Goal: Transaction & Acquisition: Purchase product/service

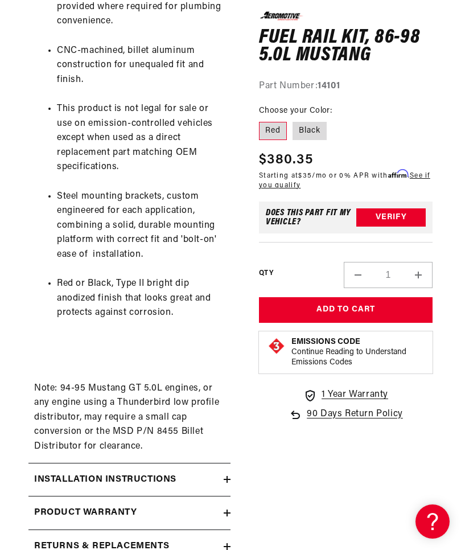
scroll to position [0, 359]
click at [229, 476] on icon at bounding box center [227, 479] width 7 height 7
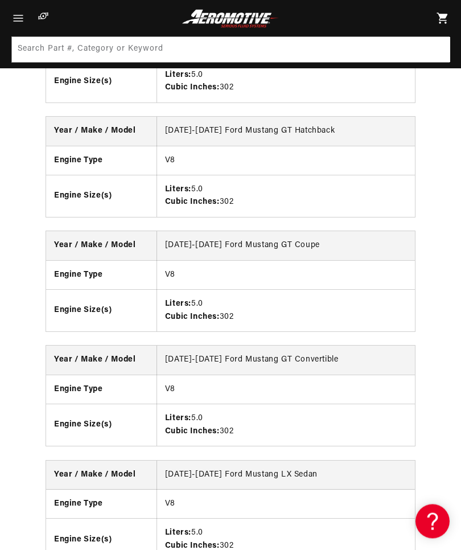
scroll to position [0, 0]
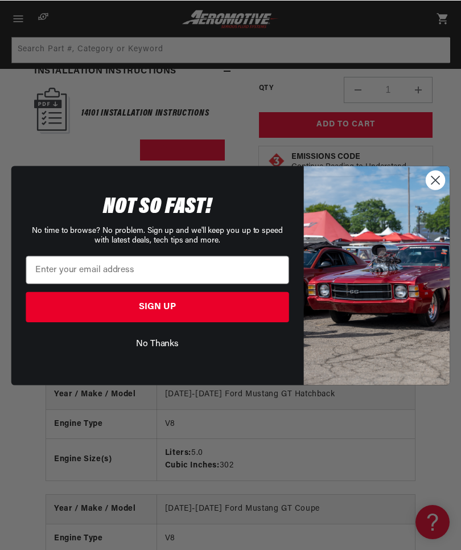
click at [439, 181] on circle "Close dialog" at bounding box center [436, 179] width 19 height 19
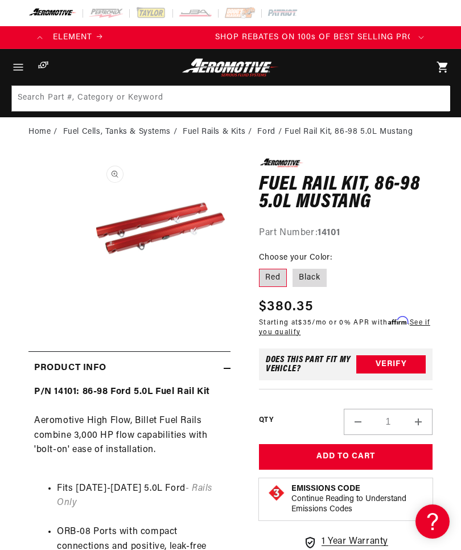
scroll to position [0, 718]
click at [20, 67] on icon "Menu" at bounding box center [18, 67] width 14 height 14
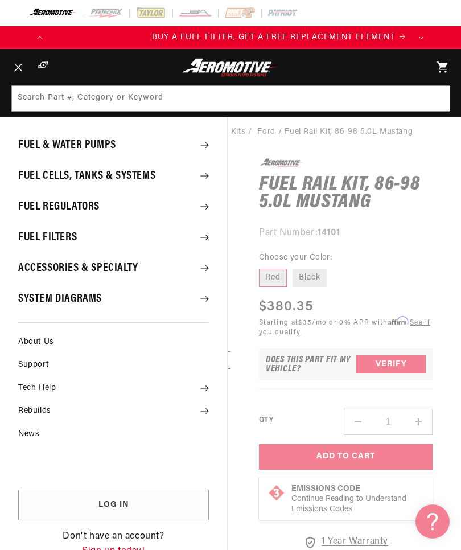
scroll to position [0, 359]
click at [202, 268] on icon at bounding box center [205, 268] width 8 height 6
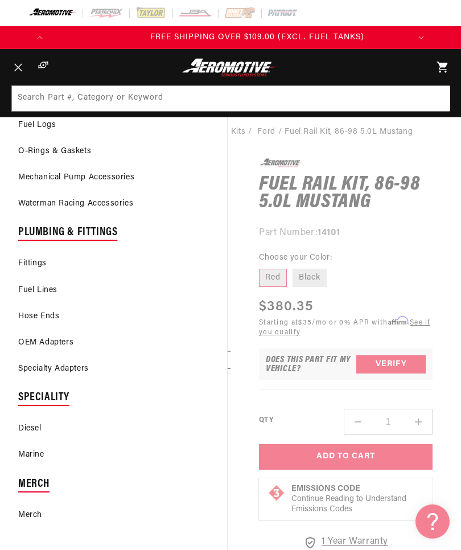
scroll to position [0, 1076]
click at [39, 264] on link "Fittings" at bounding box center [113, 263] width 227 height 25
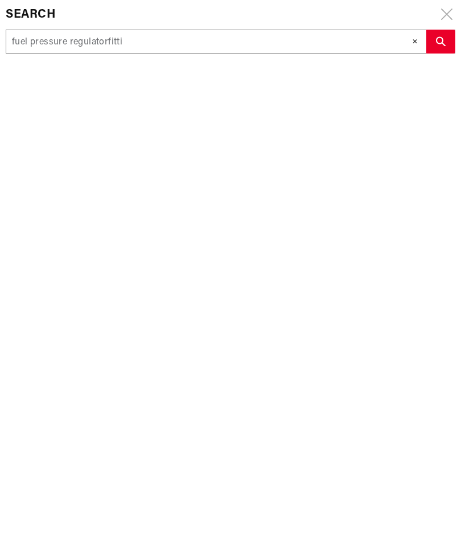
scroll to position [0, 359]
type input "fuel pressure regulatorfittin"
type input "fuel pressure regulatorfitting"
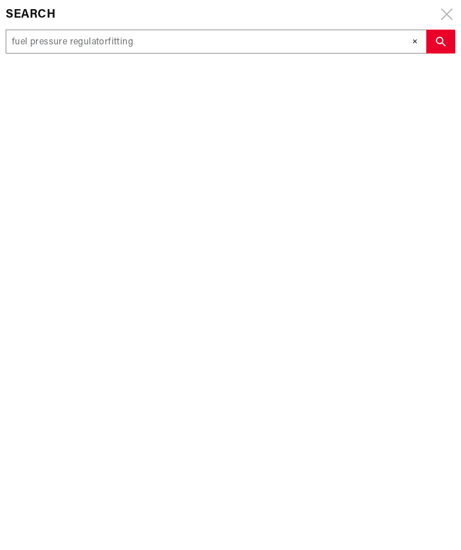
type input "fuel pressure regulatorfittings"
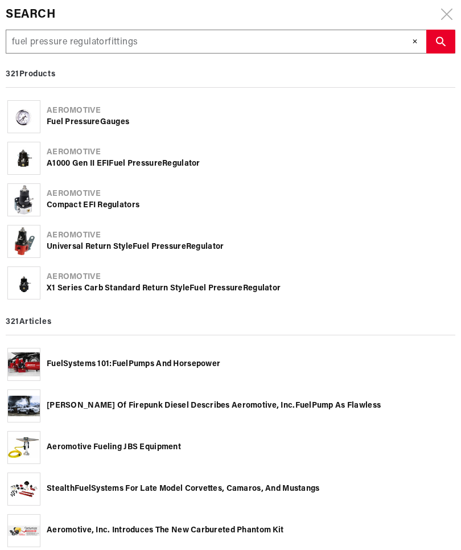
type input "fuel pressure regulatorfittings"
type input "fuel pressure regulatorfittings 1"
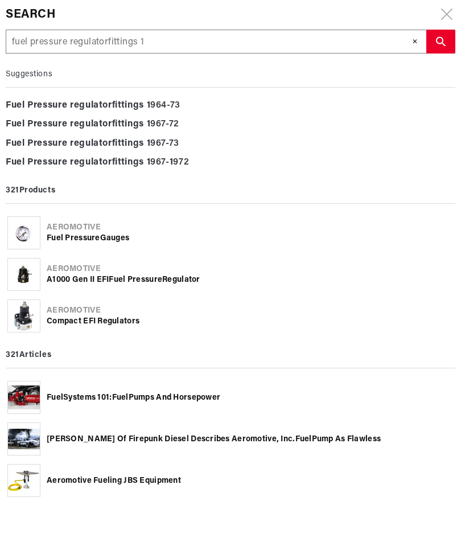
type input "fuel pressure regulatorfittings 14"
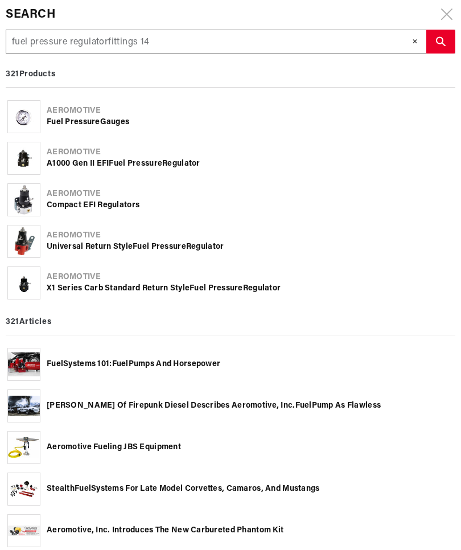
type input "fuel pressure regulatorfittings 141"
type input "fuel pressure regulatorfittings 1410"
type input "fuel pressure regulatorfittings 14101"
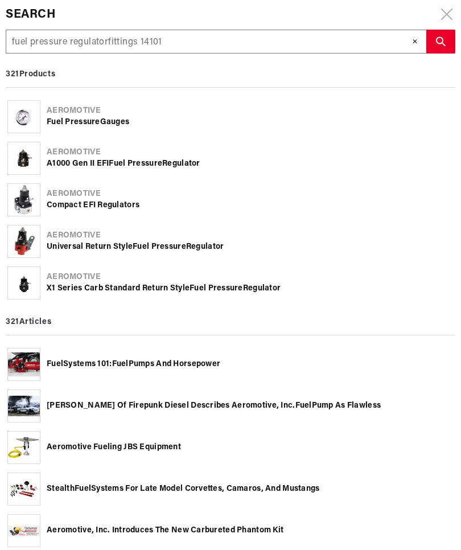
type input "fuel pressure regulatorfittings 14101"
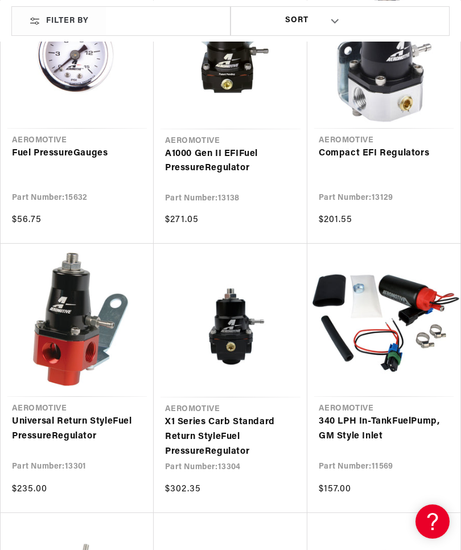
scroll to position [313, 0]
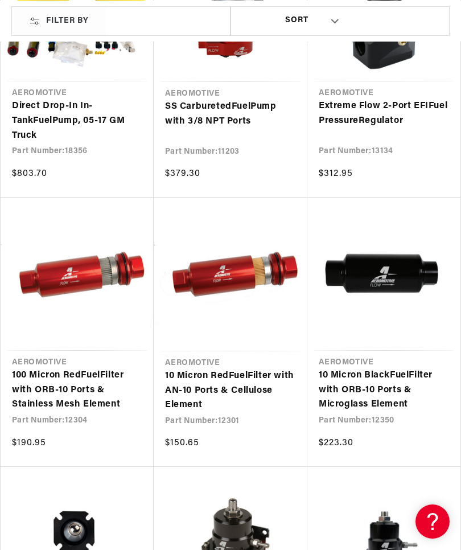
scroll to position [0, 1076]
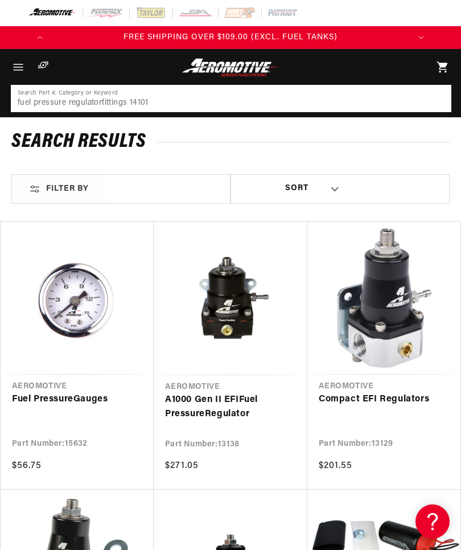
click at [92, 105] on input "fuel pressure regulatorfittings 14101" at bounding box center [231, 98] width 439 height 25
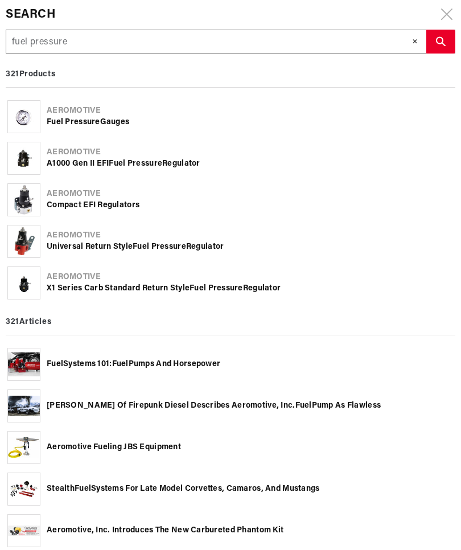
type input "fuel pressur"
type input "fuel pressu"
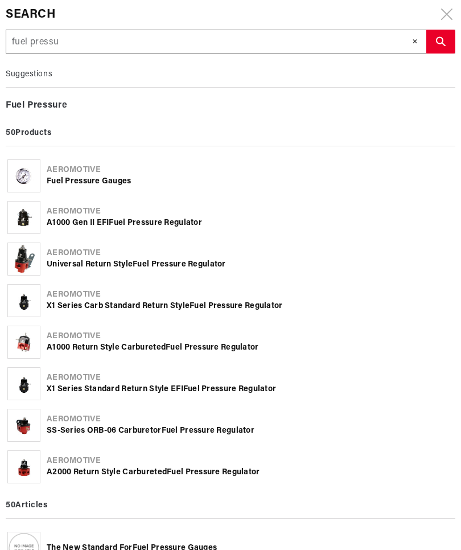
type input "fuel press"
type input "fuel pres"
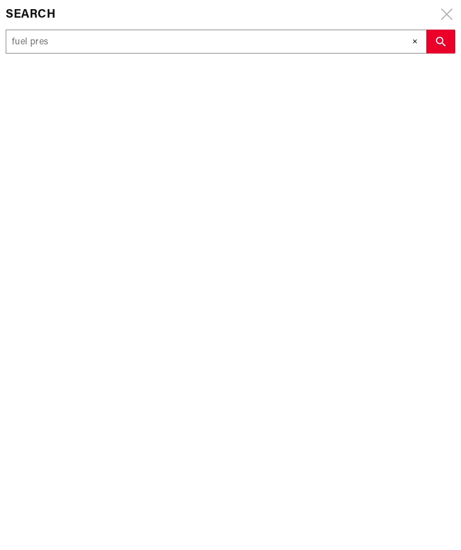
type input "fuel pre"
type input "fuel pr"
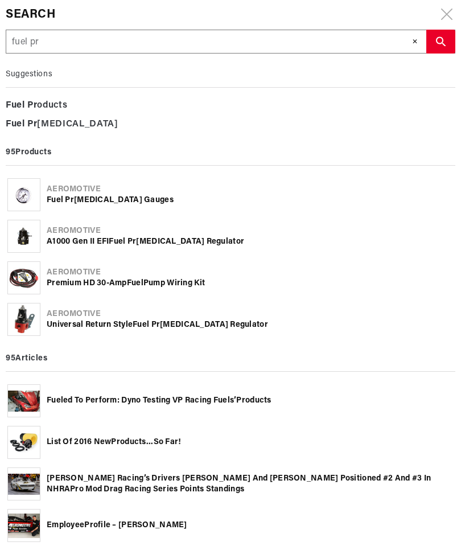
type input "fuel p"
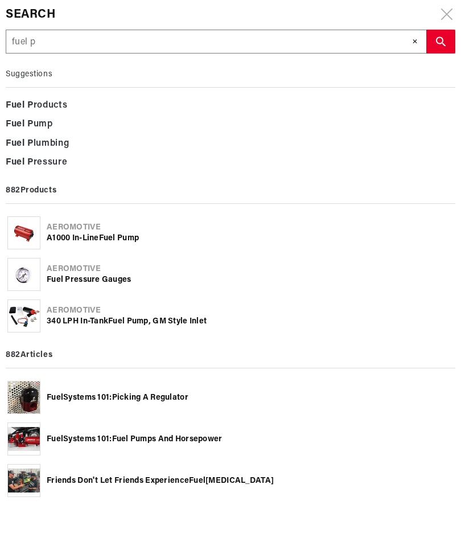
type input "fuel"
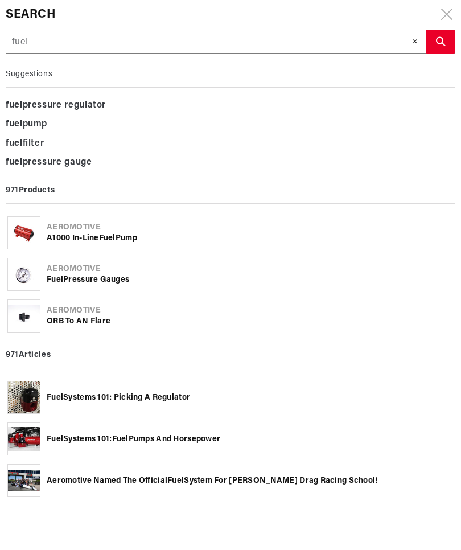
type input "fuel r"
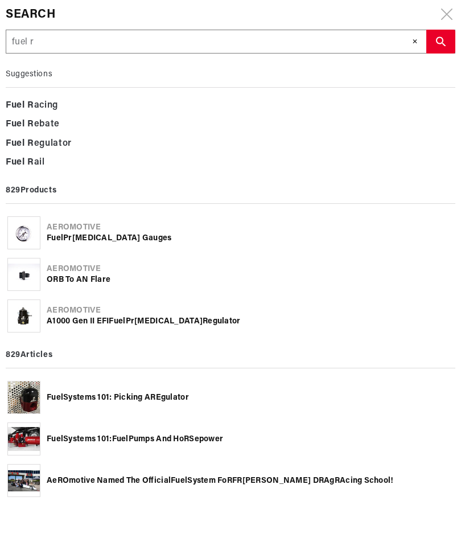
type input "fuel ra"
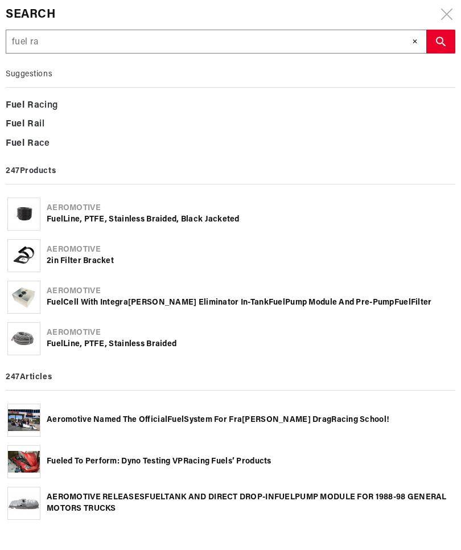
type input "fuel rai"
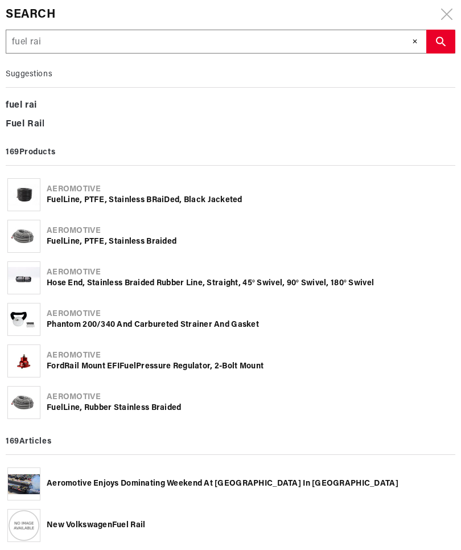
type input "fuel rail"
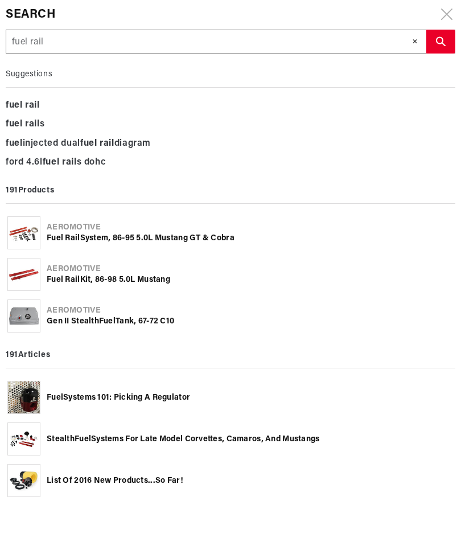
type input "fuel rail"
type input "fuel rail f"
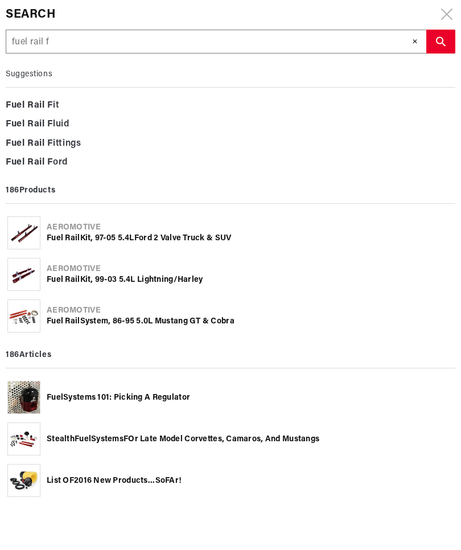
type input "fuel rail fi"
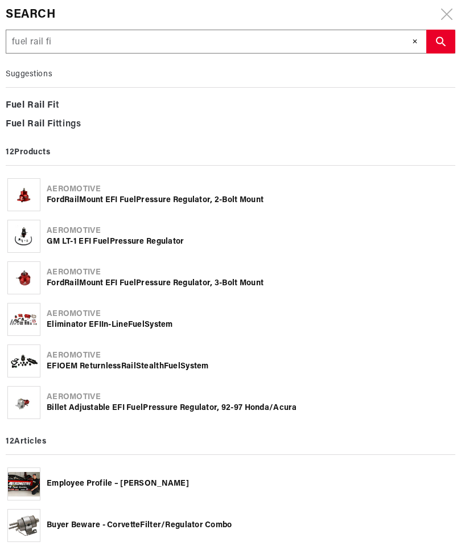
type input "fuel rail fit"
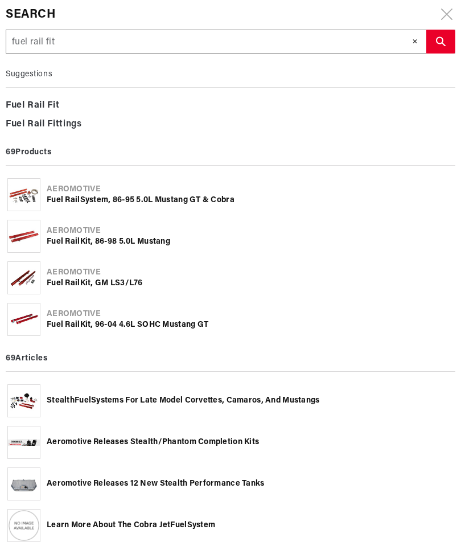
type input "fuel rail fitt"
type input "fuel rail fitti"
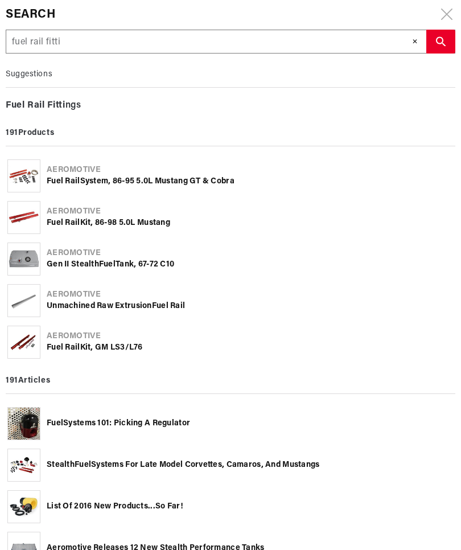
type input "fuel rail fittin"
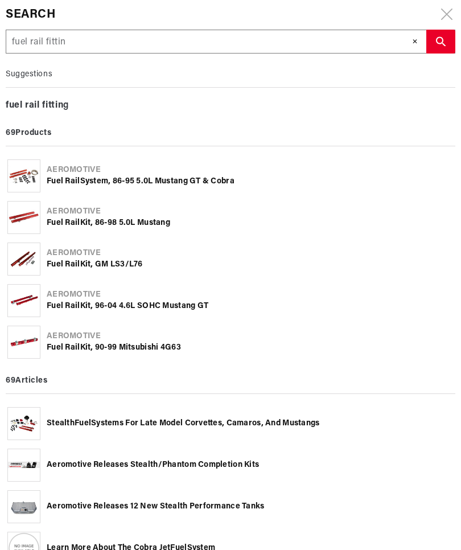
type input "fuel rail fitting"
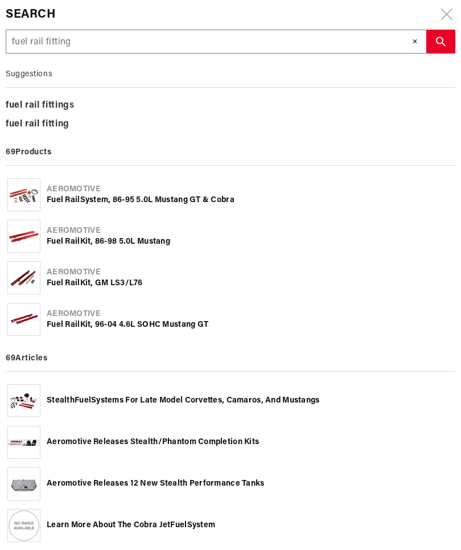
type input "fuel rail fittings"
type input "fuel rail fittings 1"
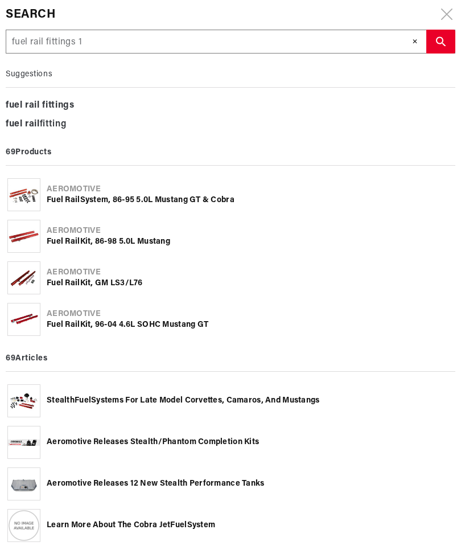
type input "fuel rail fittings 1"
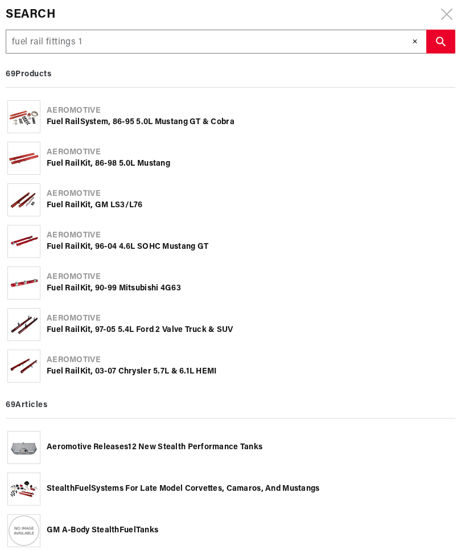
type input "fuel rail fittings 14"
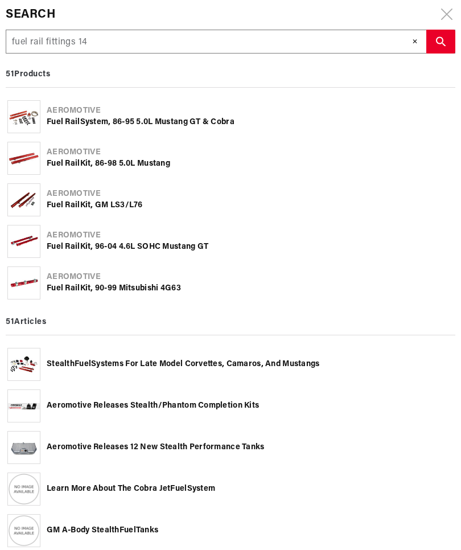
type input "fuel rail fittings 141"
type input "fuel rail fittings 1410"
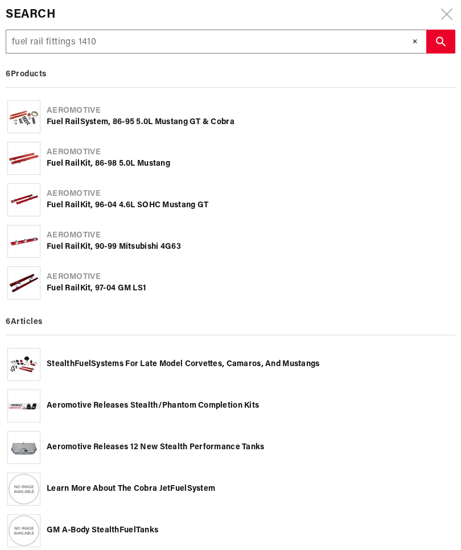
type input "fuel rail fittings 14101"
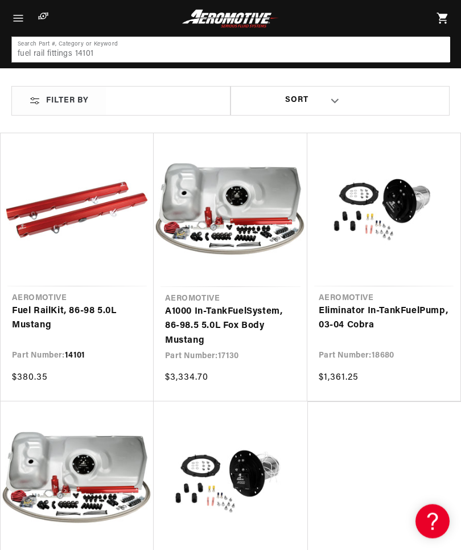
click at [81, 312] on link "Fuel Rail Kit, 86-98 5.0L Mustang" at bounding box center [77, 319] width 130 height 29
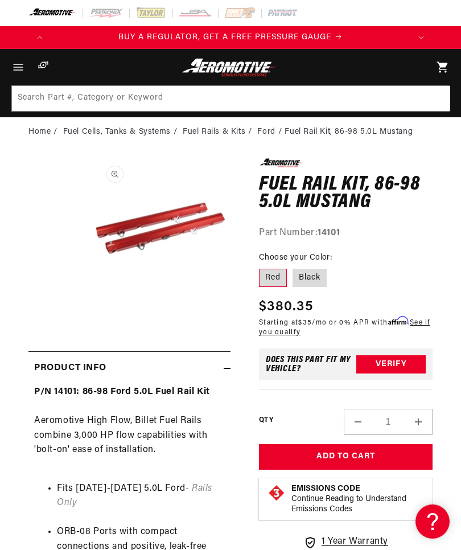
click at [345, 133] on li "Fuel Rail Kit, 86-98 5.0L Mustang" at bounding box center [349, 132] width 128 height 13
click at [344, 130] on li "Fuel Rail Kit, 86-98 5.0L Mustang" at bounding box center [349, 132] width 128 height 13
click at [218, 129] on link "Fuel Rails & Kits" at bounding box center [214, 132] width 63 height 13
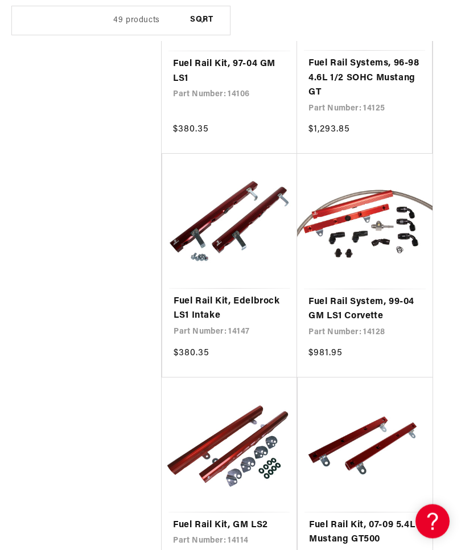
scroll to position [0, 1076]
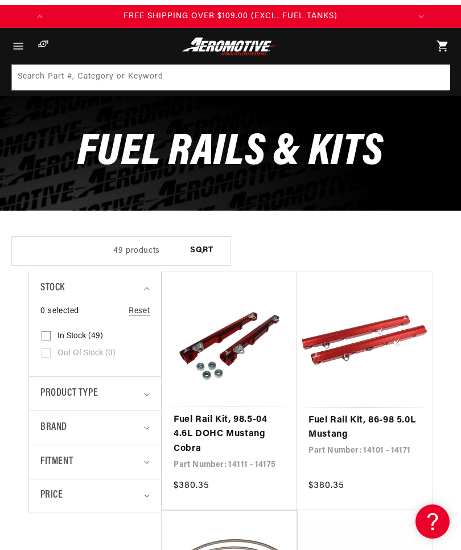
click at [365, 424] on link "Fuel Rail Kit, 86-98 5.0L Mustang" at bounding box center [365, 427] width 113 height 29
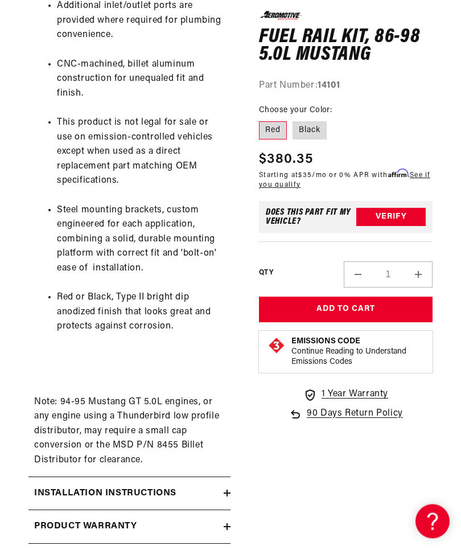
scroll to position [745, 0]
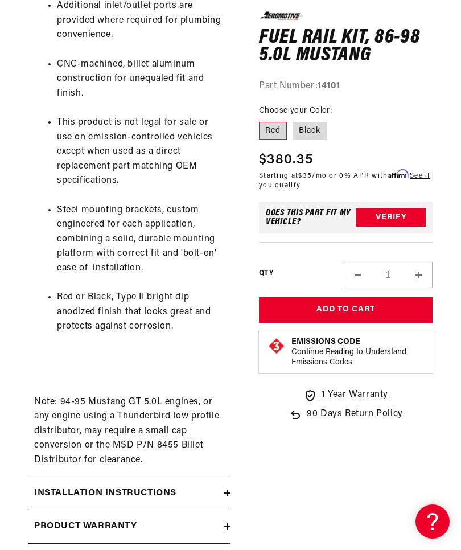
click at [230, 490] on icon at bounding box center [227, 493] width 7 height 7
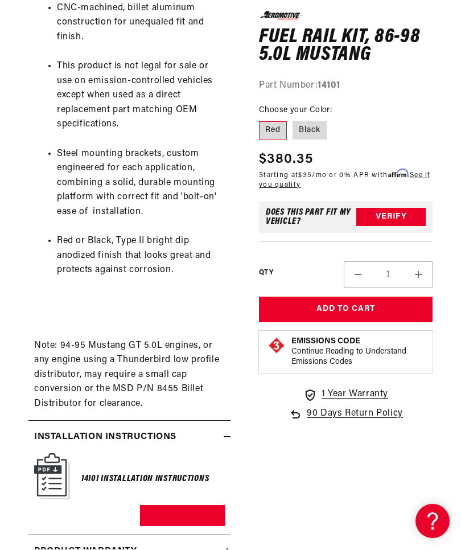
scroll to position [801, 0]
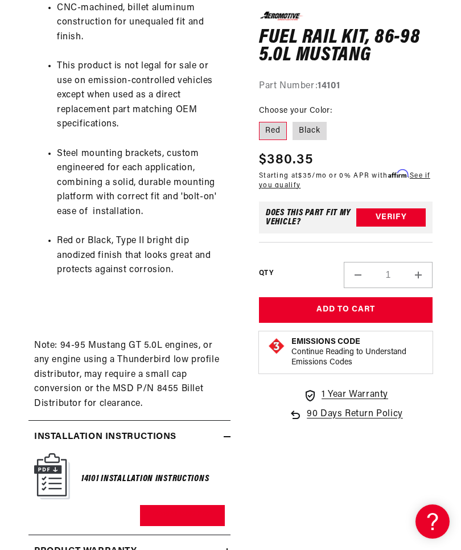
click at [192, 505] on link "Download PDF" at bounding box center [182, 515] width 85 height 21
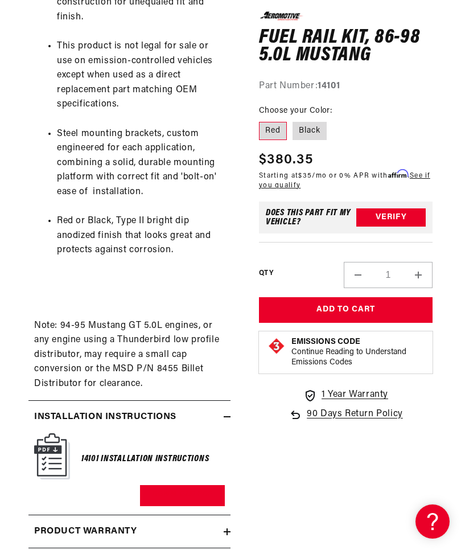
scroll to position [0, 1076]
click at [390, 215] on button "Verify" at bounding box center [391, 217] width 69 height 18
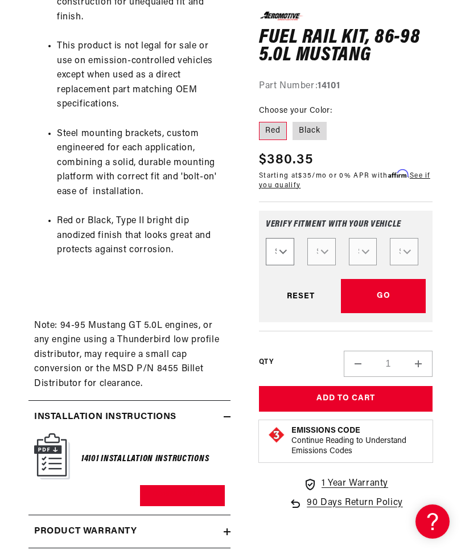
scroll to position [0, 0]
click at [291, 259] on select "Select Year [DATE] 2022 2021 2020 2019 2018 2017 2016 2015 2014 2013 2012 2011 …" at bounding box center [280, 251] width 28 height 27
select select "1990"
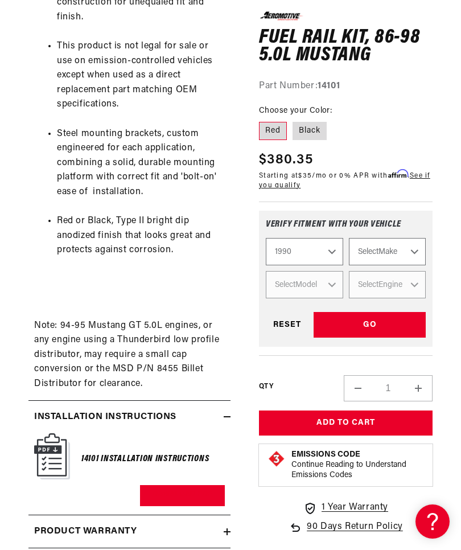
click at [420, 251] on select "Select Make Chevrolet Eagle Ford GMC Honda Mazda Mitsubishi Nissan [GEOGRAPHIC_…" at bounding box center [387, 251] width 77 height 27
select select "Ford"
click at [333, 289] on select "Select Model Mustang Probe" at bounding box center [304, 284] width 77 height 27
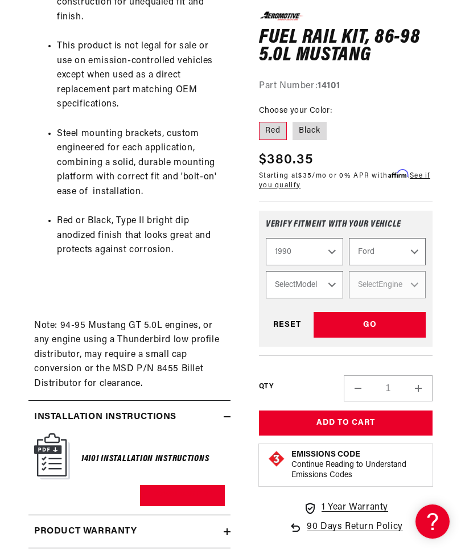
select select "Mustang"
click at [420, 284] on select "Select Engine 2.3L 5.0L" at bounding box center [387, 284] width 77 height 27
select select "5.0L"
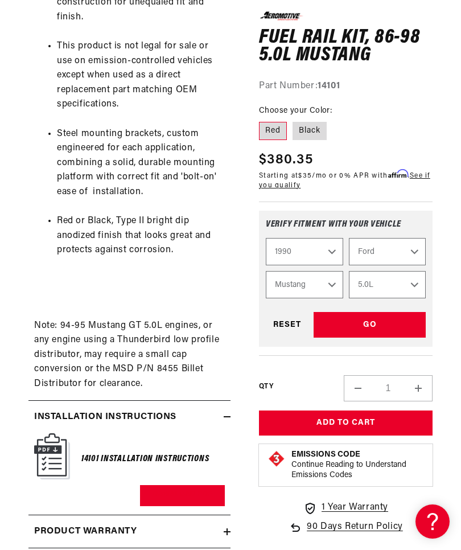
select select "Engine"
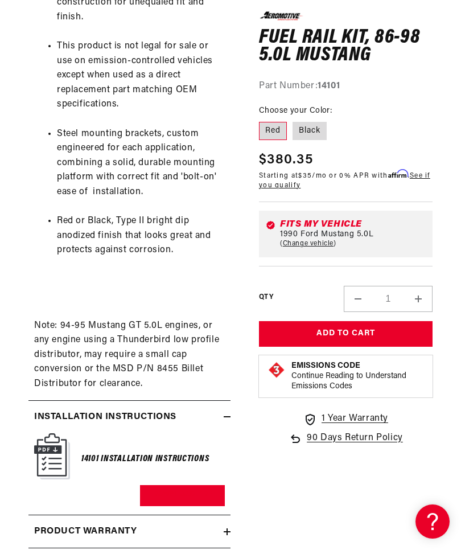
scroll to position [0, 0]
